Goal: Information Seeking & Learning: Learn about a topic

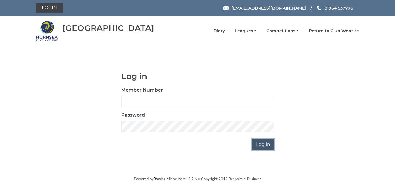
click at [265, 144] on input "Log in" at bounding box center [263, 144] width 22 height 11
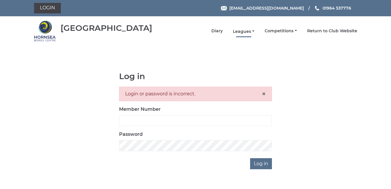
click at [241, 31] on link "Leagues" at bounding box center [244, 32] width 22 height 6
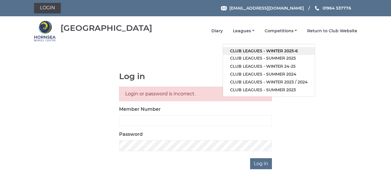
click at [277, 50] on link "Club leagues - Winter 2025-6" at bounding box center [269, 51] width 92 height 8
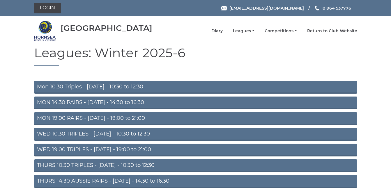
click at [113, 86] on link "Mon 10.30 Triples - Monday - 10:30 to 12:30" at bounding box center [195, 87] width 323 height 13
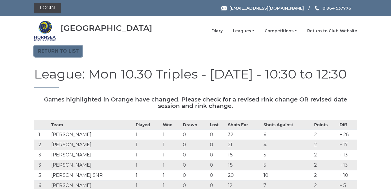
click at [59, 51] on link "Return to list" at bounding box center [58, 51] width 48 height 11
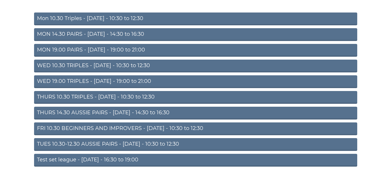
scroll to position [74, 0]
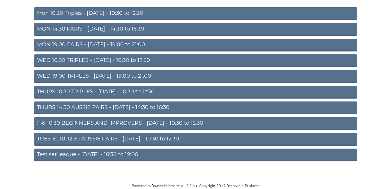
click at [128, 141] on link "TUES 10.30-12.30 AUSSIE PAIRS - [DATE] - 10:30 to 12:30" at bounding box center [195, 139] width 323 height 13
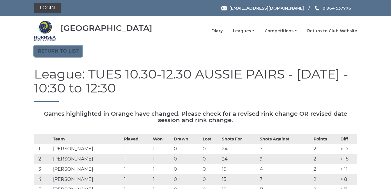
click at [58, 51] on link "Return to list" at bounding box center [58, 51] width 48 height 11
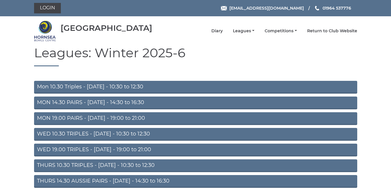
click at [86, 134] on link "WED 10.30 TRIPLES - Wednesday - 10:30 to 12:30" at bounding box center [195, 134] width 323 height 13
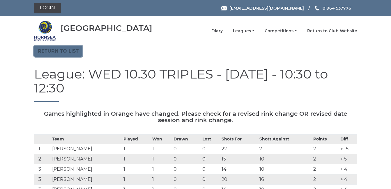
click at [52, 50] on link "Return to list" at bounding box center [58, 51] width 48 height 11
